Goal: Task Accomplishment & Management: Use online tool/utility

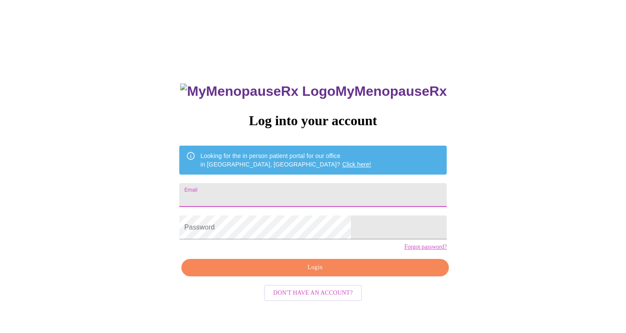
type input "[EMAIL_ADDRESS][DOMAIN_NAME]"
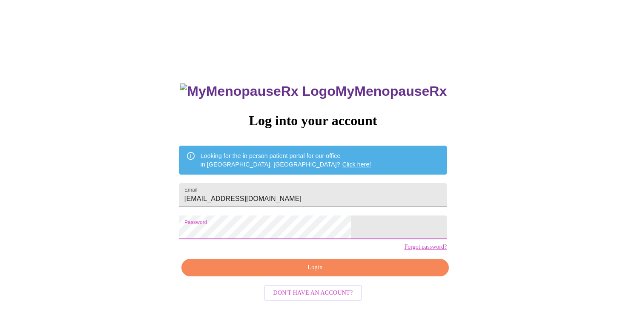
click at [298, 273] on span "Login" at bounding box center [315, 267] width 248 height 11
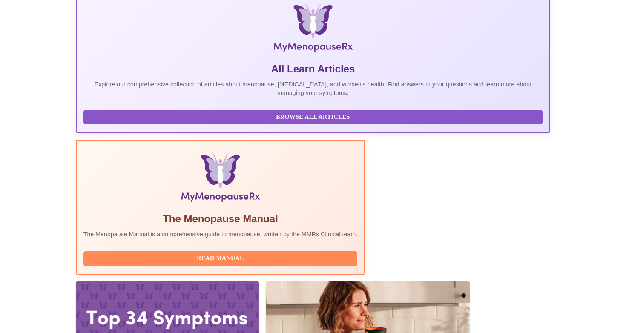
scroll to position [132, 0]
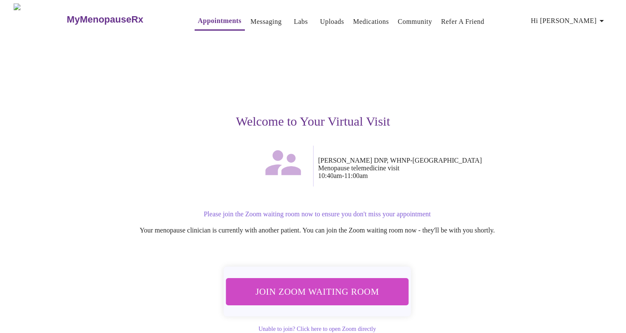
click at [355, 289] on span "Join Zoom Waiting Room" at bounding box center [317, 291] width 160 height 16
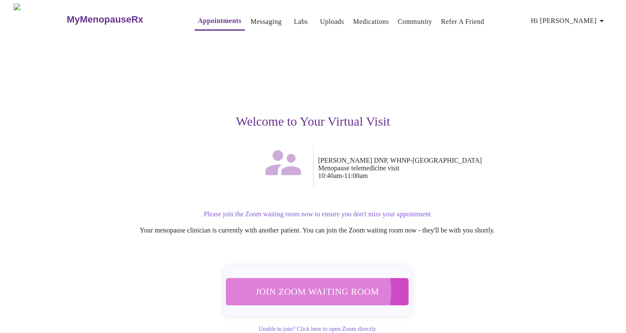
click at [304, 286] on span "Join Zoom Waiting Room" at bounding box center [317, 291] width 161 height 16
